Goal: Information Seeking & Learning: Learn about a topic

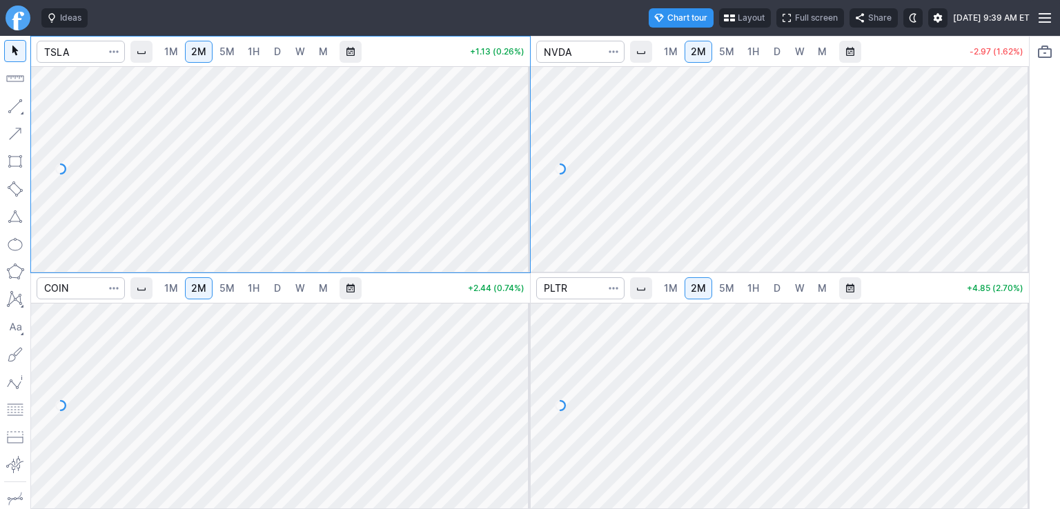
drag, startPoint x: 521, startPoint y: 103, endPoint x: 527, endPoint y: 204, distance: 101.0
click at [525, 175] on div at bounding box center [515, 165] width 29 height 171
drag, startPoint x: 520, startPoint y: 147, endPoint x: 518, endPoint y: 121, distance: 26.3
click at [518, 121] on div at bounding box center [515, 165] width 29 height 171
click at [521, 351] on div at bounding box center [515, 402] width 29 height 171
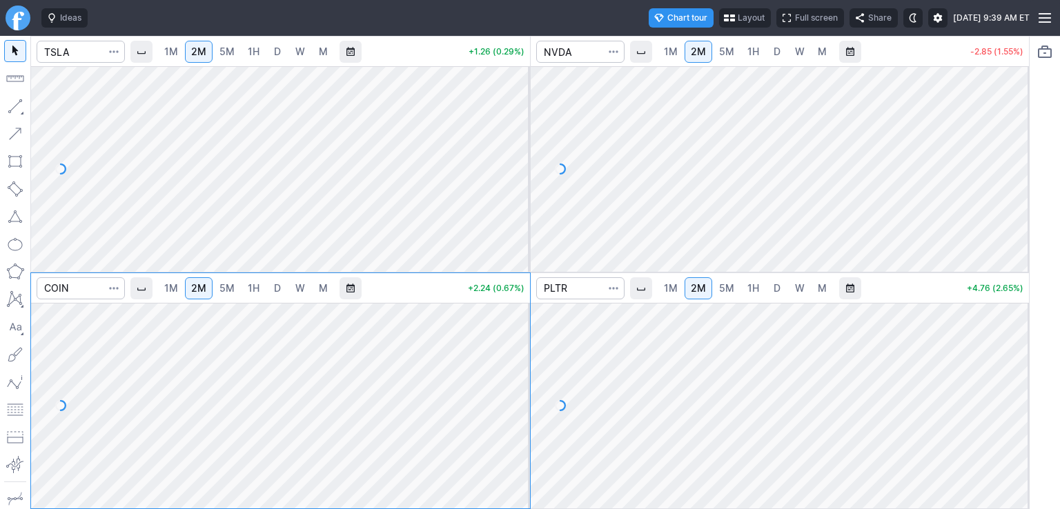
drag, startPoint x: 1019, startPoint y: 122, endPoint x: 1019, endPoint y: 168, distance: 45.6
click at [1019, 168] on div at bounding box center [1014, 165] width 29 height 171
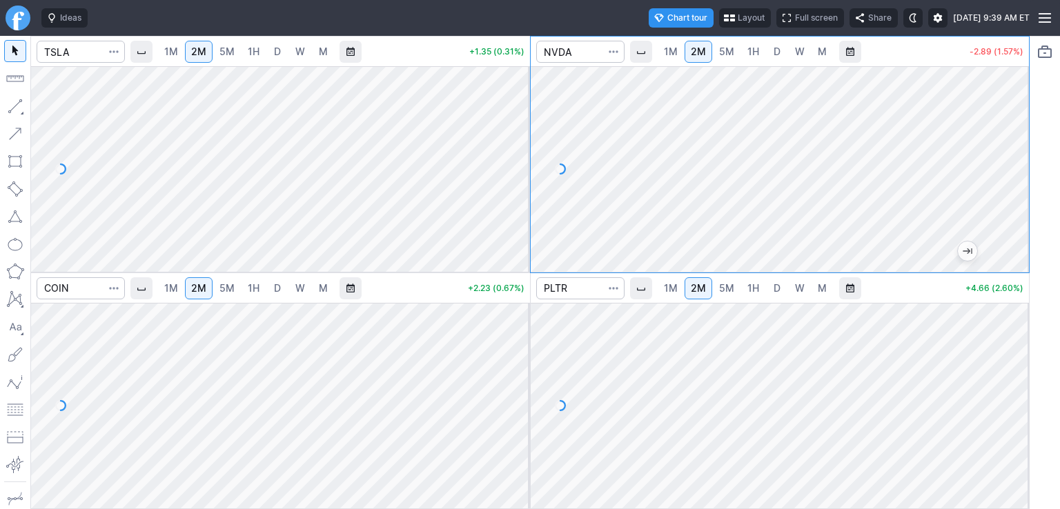
drag, startPoint x: 1009, startPoint y: 324, endPoint x: 1010, endPoint y: 366, distance: 41.4
click at [1019, 361] on div at bounding box center [1014, 402] width 29 height 171
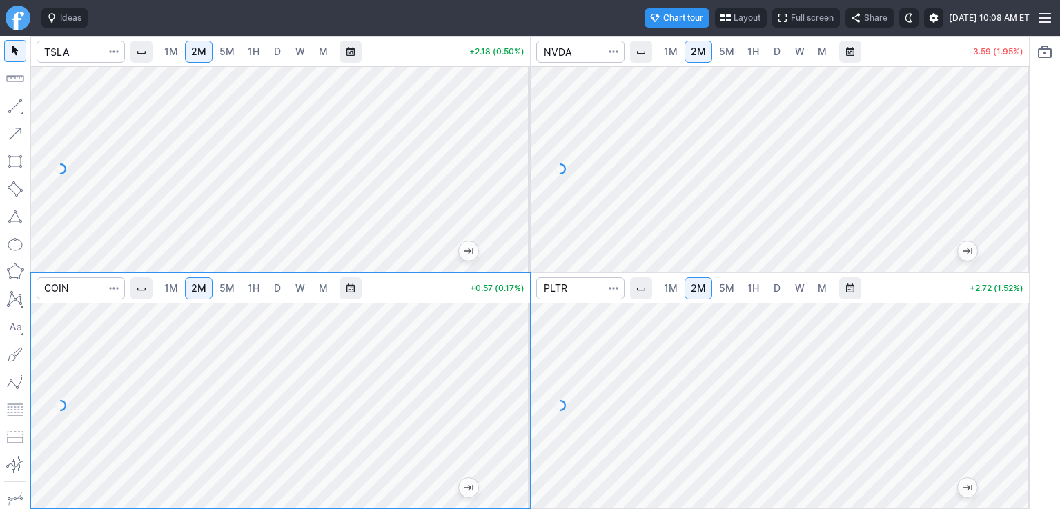
click at [234, 53] on span "5M" at bounding box center [227, 52] width 15 height 12
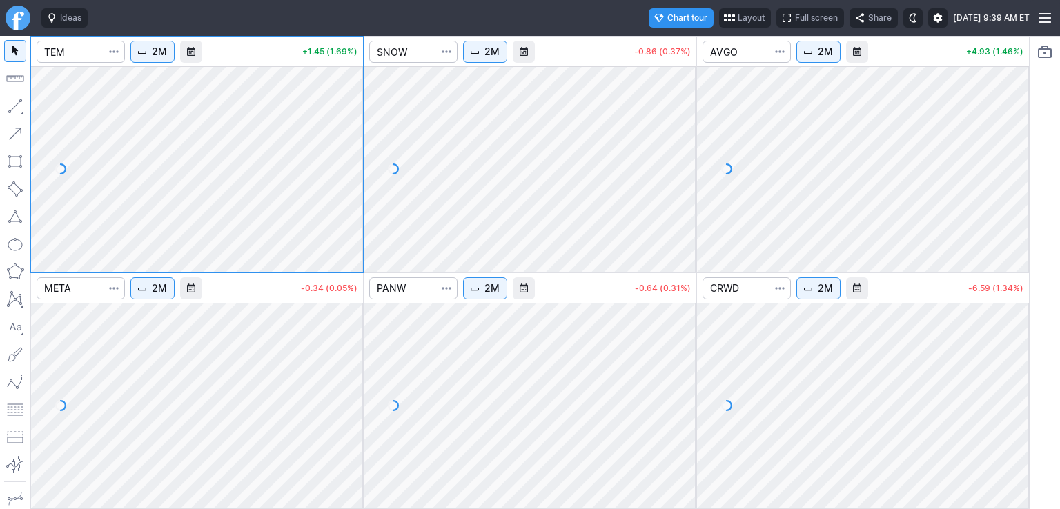
drag, startPoint x: 344, startPoint y: 100, endPoint x: 351, endPoint y: 167, distance: 67.3
click at [351, 167] on div at bounding box center [348, 165] width 29 height 171
drag, startPoint x: 684, startPoint y: 87, endPoint x: 689, endPoint y: 146, distance: 58.9
click at [688, 144] on div at bounding box center [682, 165] width 29 height 171
drag, startPoint x: 1019, startPoint y: 95, endPoint x: 1013, endPoint y: 162, distance: 67.2
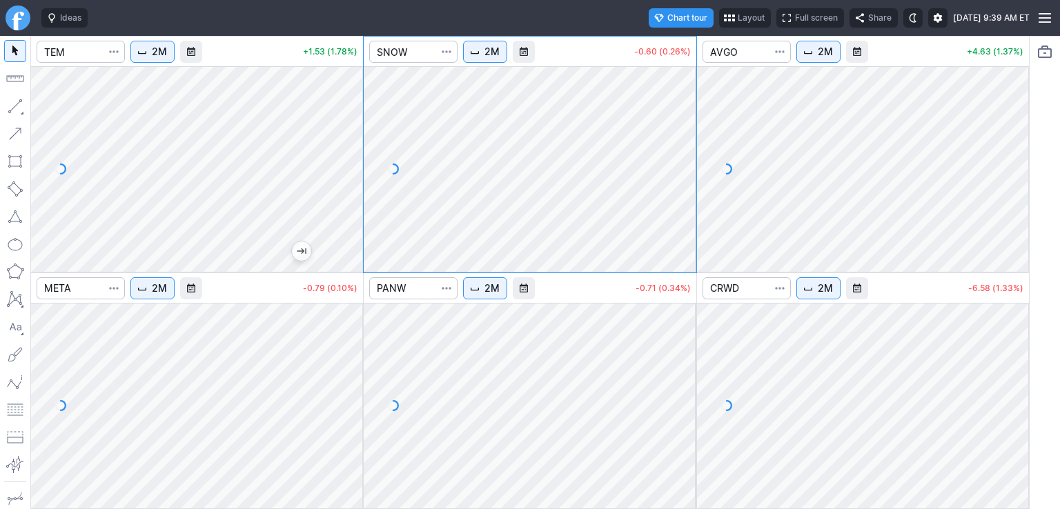
click at [1013, 162] on div at bounding box center [1014, 165] width 29 height 171
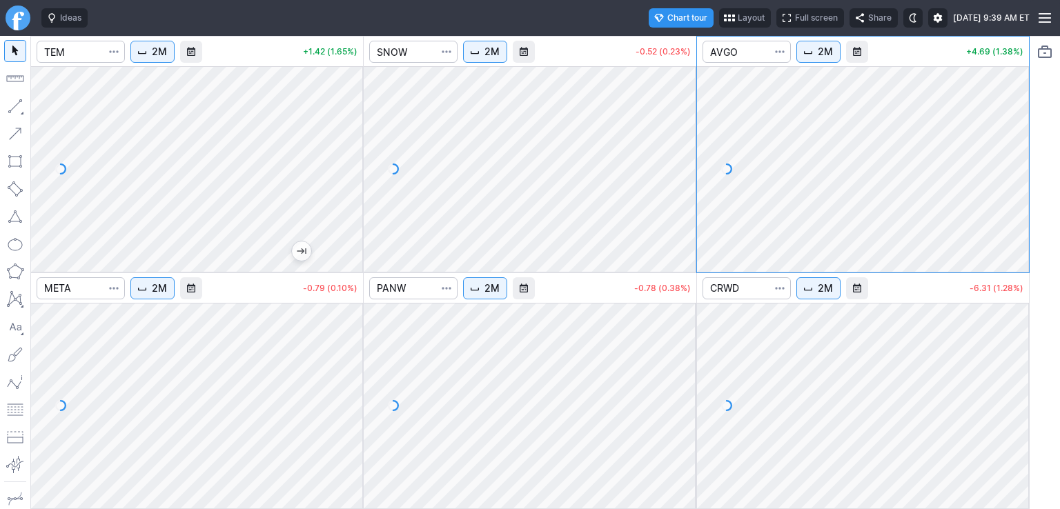
drag, startPoint x: 1013, startPoint y: 333, endPoint x: 1016, endPoint y: 380, distance: 46.3
click at [1016, 380] on div at bounding box center [1014, 402] width 29 height 171
drag, startPoint x: 678, startPoint y: 327, endPoint x: 685, endPoint y: 391, distance: 65.3
click at [685, 391] on div at bounding box center [682, 402] width 29 height 171
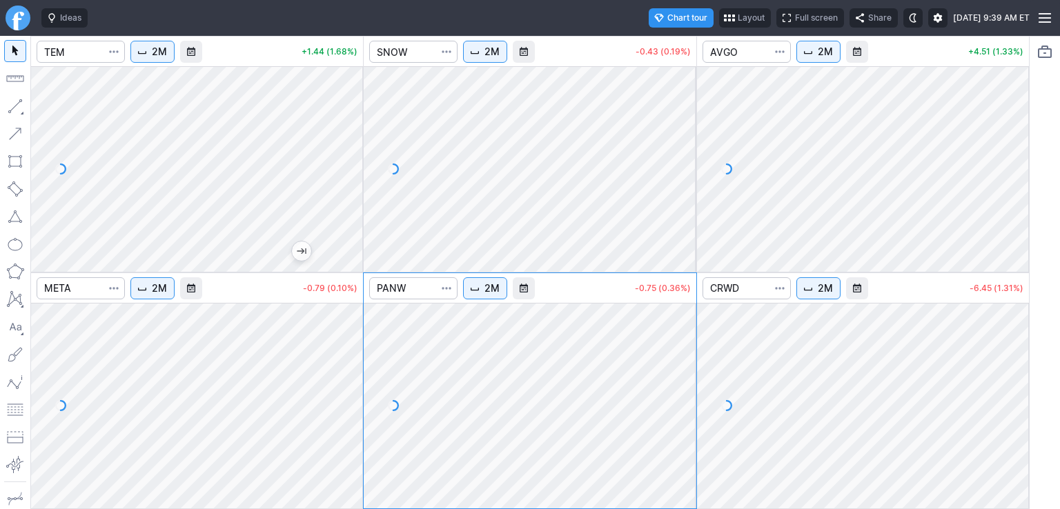
drag, startPoint x: 353, startPoint y: 334, endPoint x: 347, endPoint y: 389, distance: 55.0
click at [347, 389] on div at bounding box center [348, 402] width 29 height 171
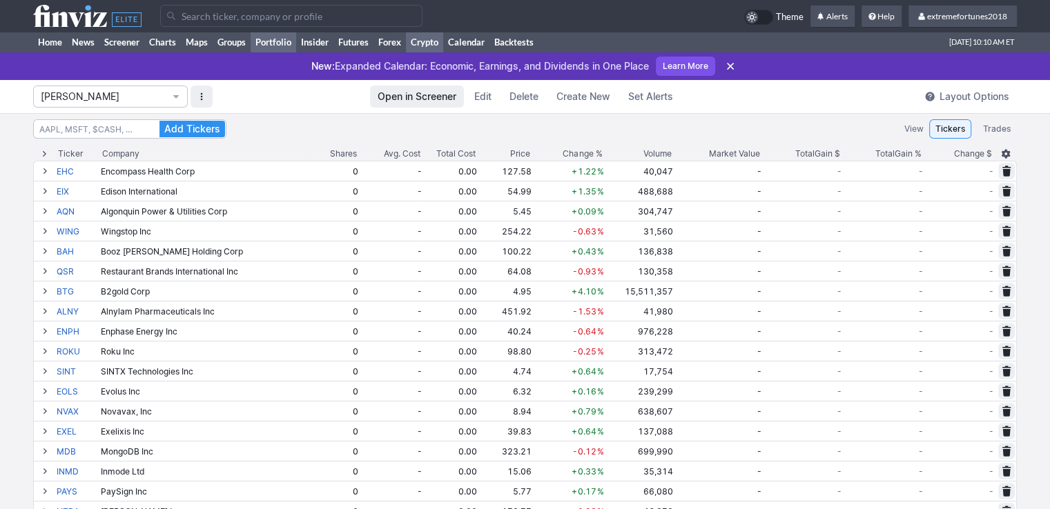
click at [419, 43] on link "Crypto" at bounding box center [424, 42] width 37 height 21
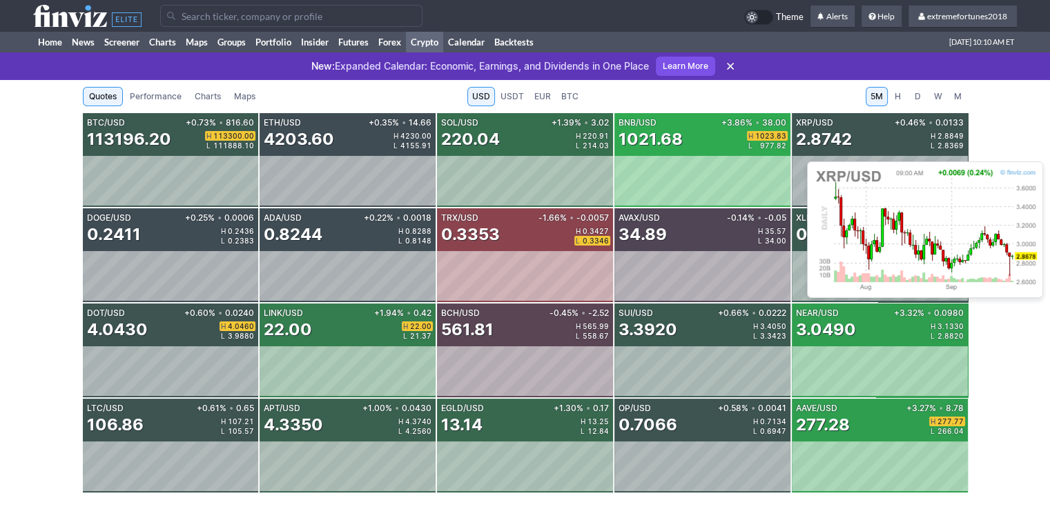
click at [841, 144] on div "2.8742" at bounding box center [824, 139] width 56 height 22
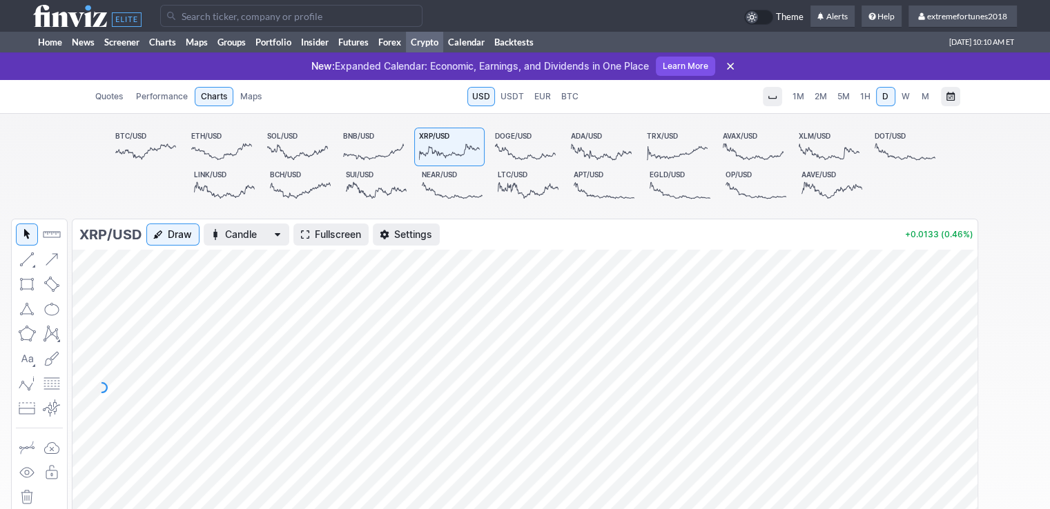
click at [864, 95] on span "1H" at bounding box center [865, 96] width 10 height 10
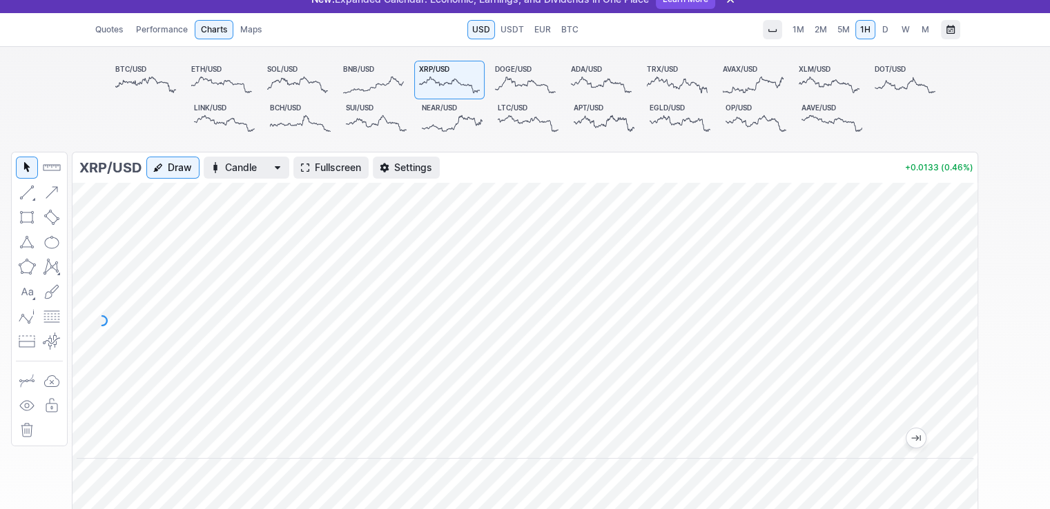
scroll to position [69, 0]
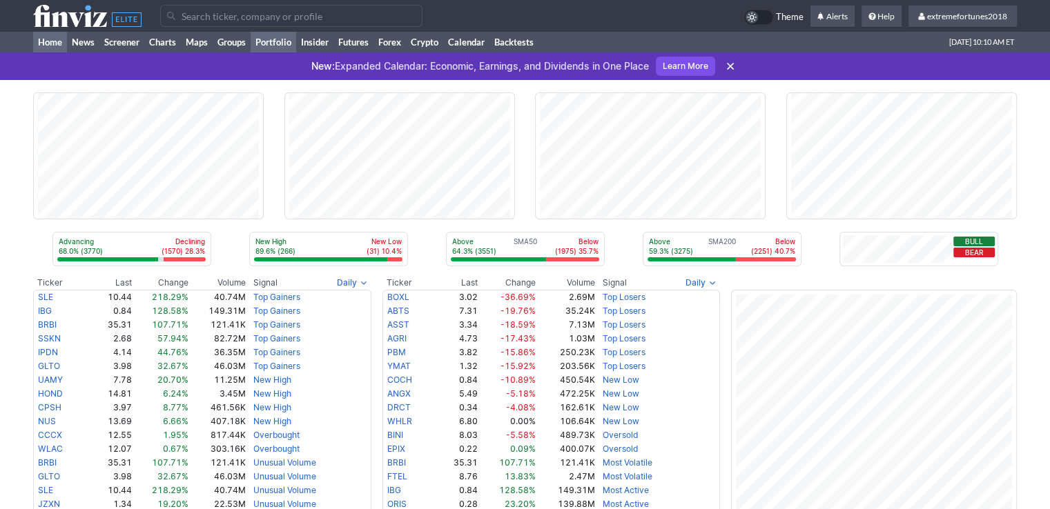
click at [264, 43] on link "Portfolio" at bounding box center [274, 42] width 46 height 21
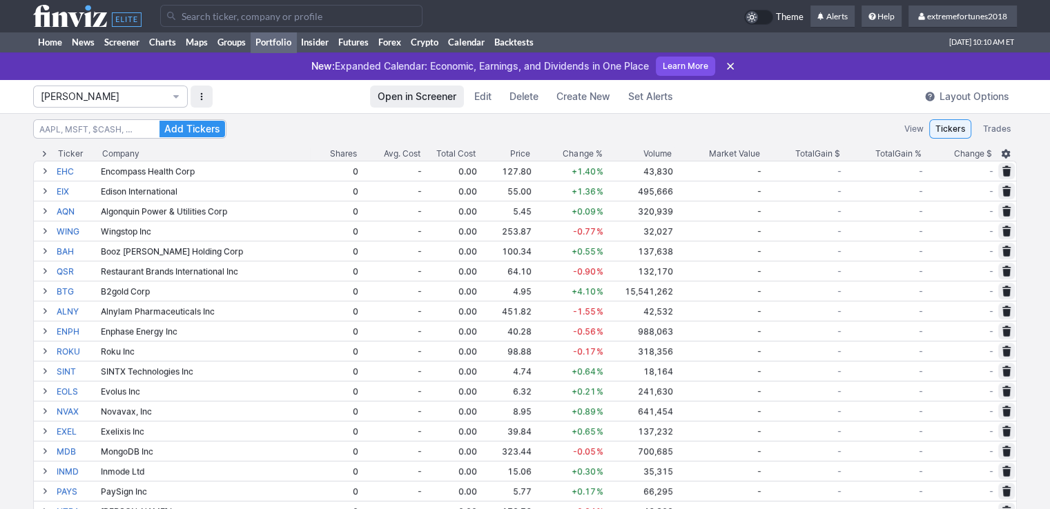
drag, startPoint x: 122, startPoint y: 99, endPoint x: 115, endPoint y: 124, distance: 26.0
click at [122, 99] on span "Isabel_Watch" at bounding box center [104, 97] width 126 height 14
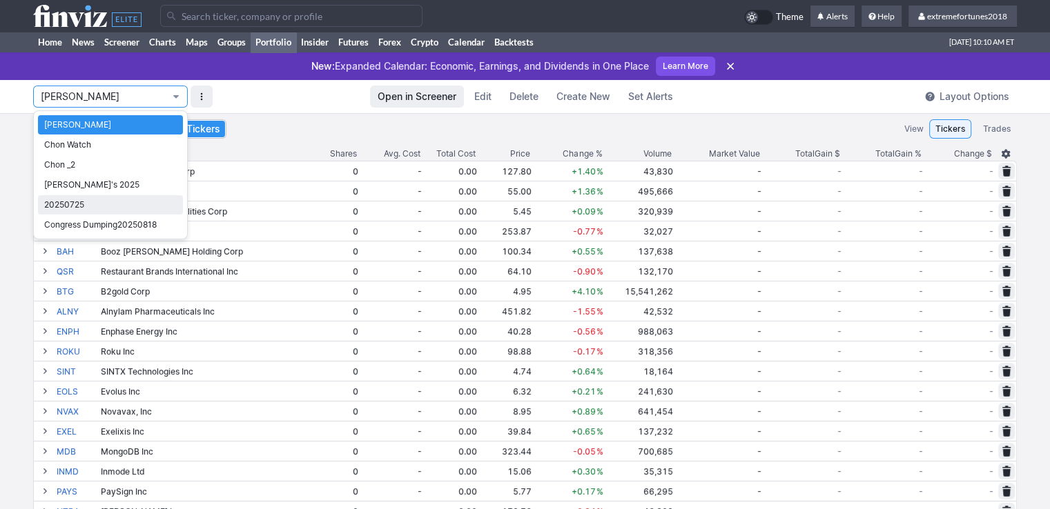
click at [109, 213] on link "20250725" at bounding box center [110, 204] width 145 height 19
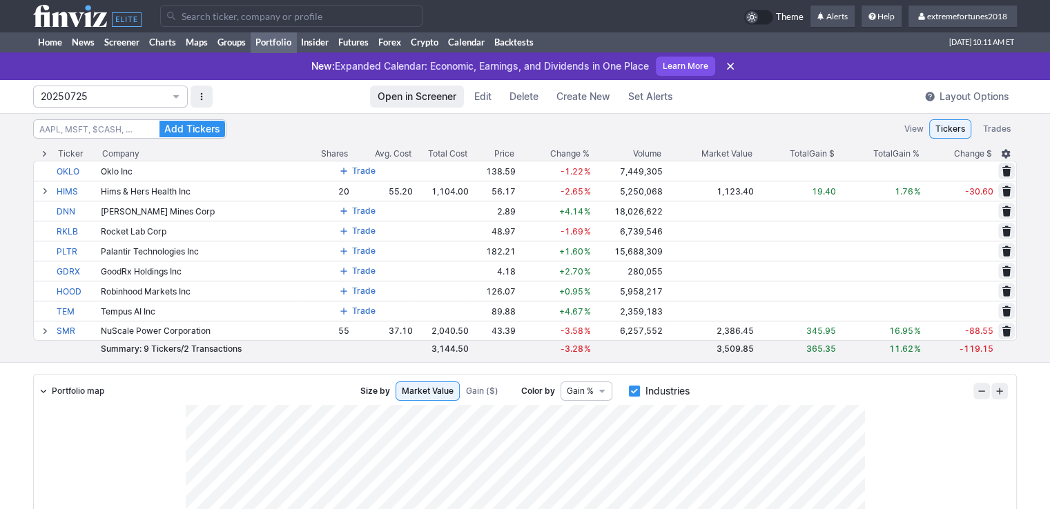
drag, startPoint x: 73, startPoint y: 99, endPoint x: 75, endPoint y: 112, distance: 13.2
click at [73, 99] on span "20250725" at bounding box center [104, 97] width 126 height 14
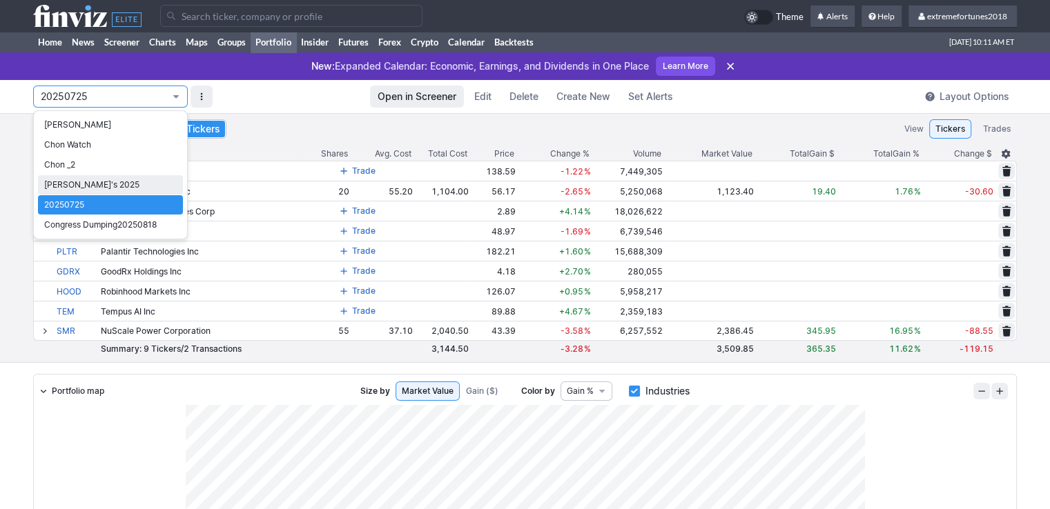
click at [64, 185] on span "Nancy's 2025" at bounding box center [110, 185] width 133 height 14
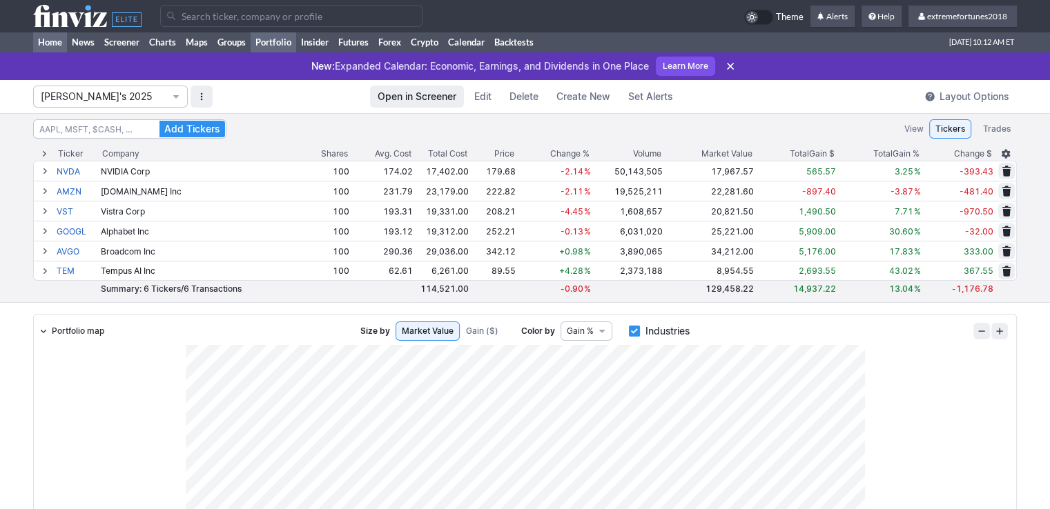
click at [58, 41] on link "Home" at bounding box center [50, 42] width 34 height 21
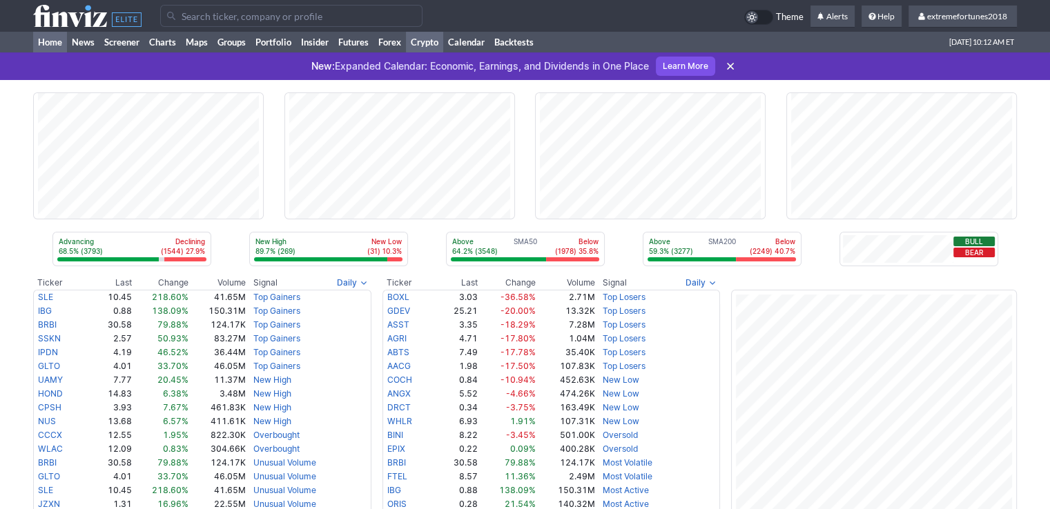
click at [430, 41] on link "Crypto" at bounding box center [424, 42] width 37 height 21
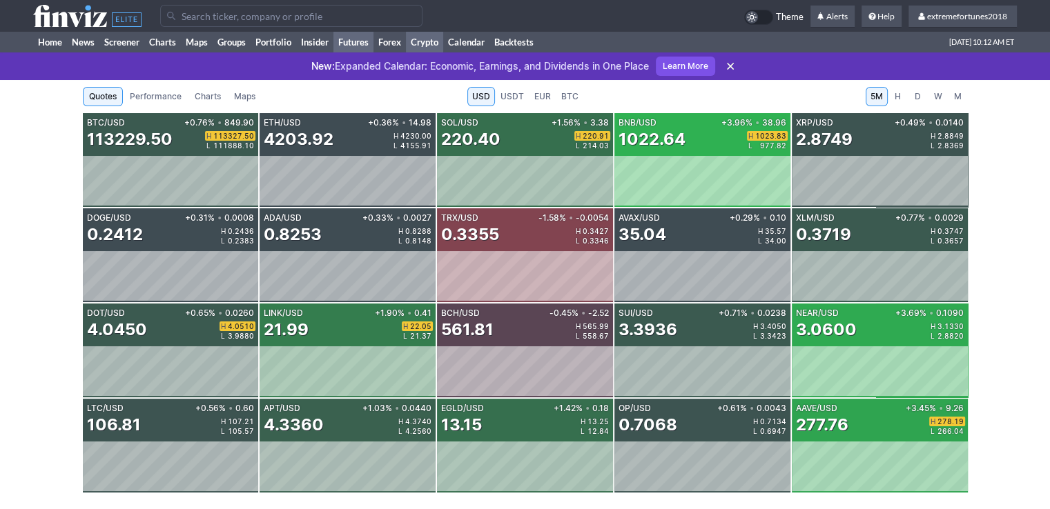
click at [356, 38] on link "Futures" at bounding box center [353, 42] width 40 height 21
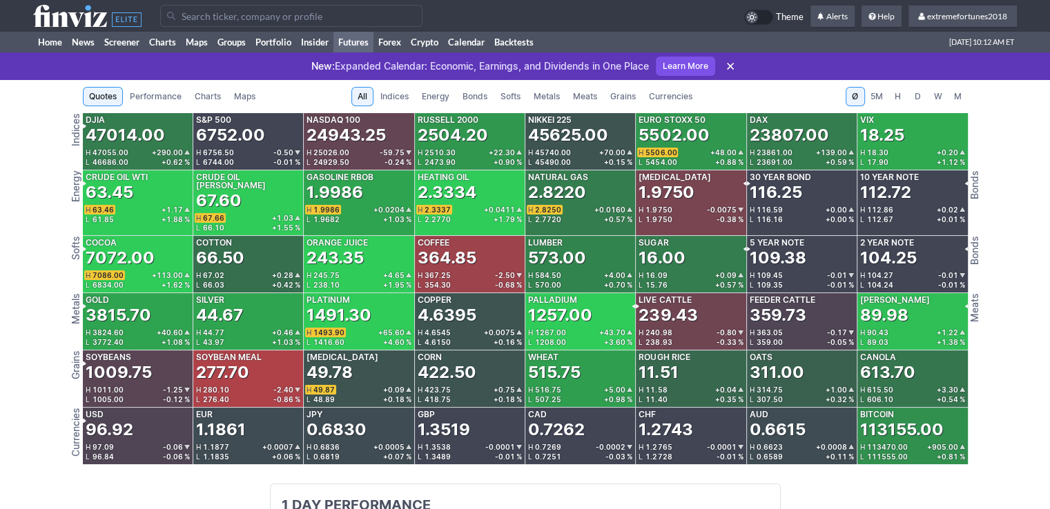
click at [547, 88] on link "Metals" at bounding box center [546, 96] width 39 height 19
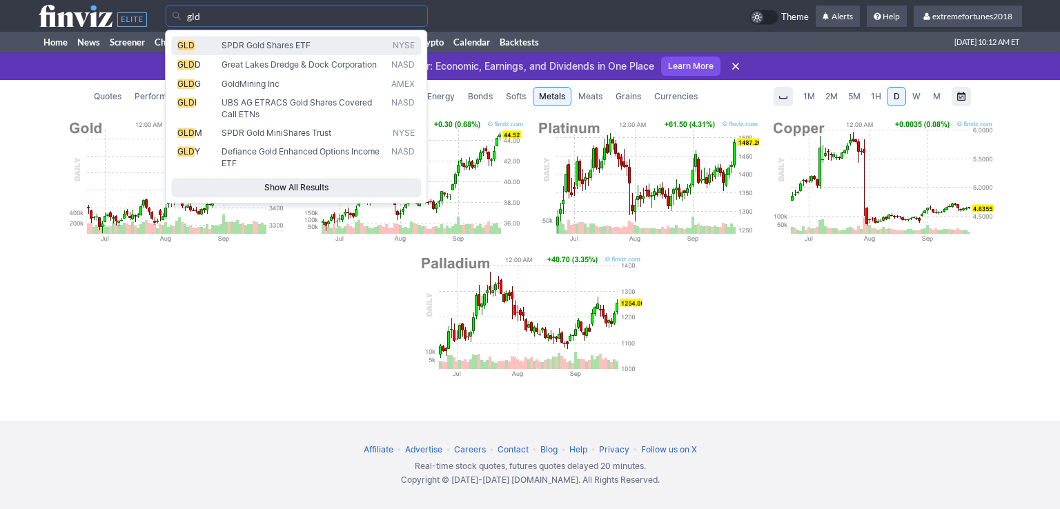
click at [299, 43] on span "SPDR Gold Shares ETF" at bounding box center [266, 45] width 89 height 10
type input "GLD"
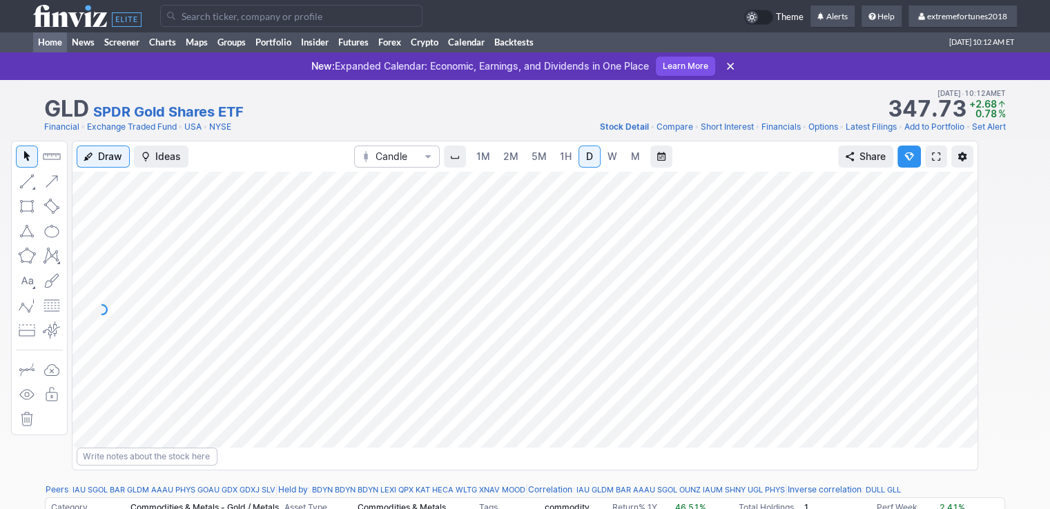
click at [46, 39] on link "Home" at bounding box center [50, 42] width 34 height 21
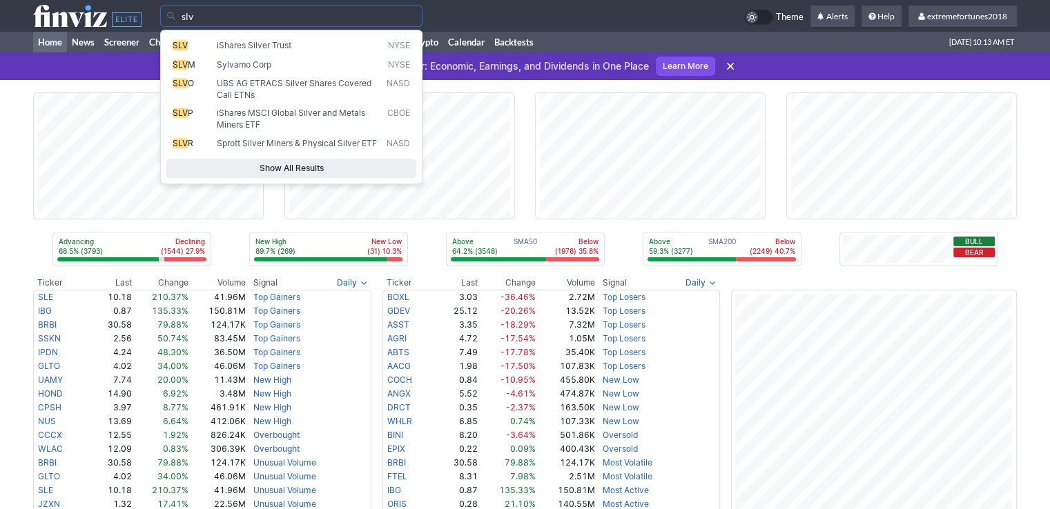
click at [282, 50] on span "iShares Silver Trust" at bounding box center [299, 45] width 170 height 11
type input "SLV"
